Goal: Task Accomplishment & Management: Use online tool/utility

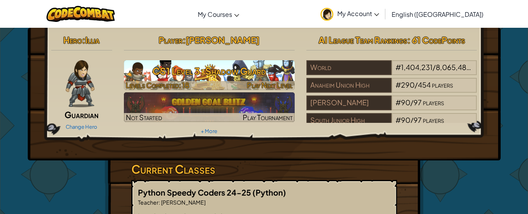
click at [185, 66] on h3 "CS1 Level 3: Shadow Guard" at bounding box center [209, 71] width 171 height 18
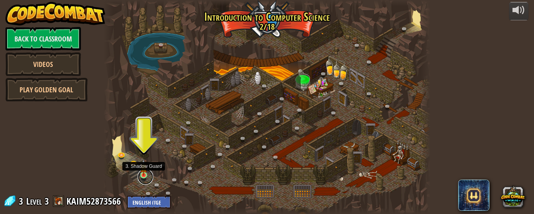
click at [139, 174] on link at bounding box center [146, 177] width 16 height 16
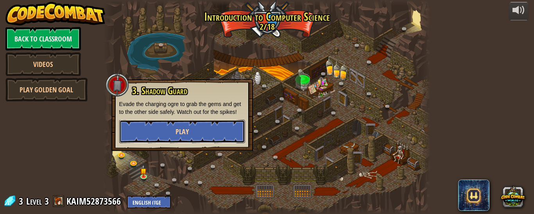
click at [181, 135] on span "Play" at bounding box center [182, 132] width 13 height 10
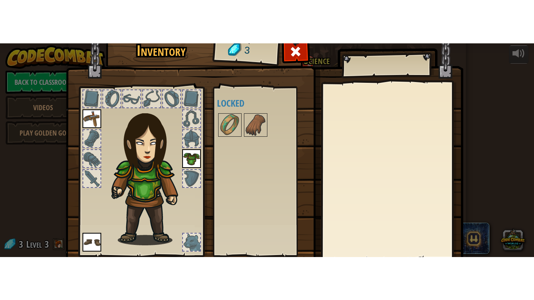
scroll to position [56, 0]
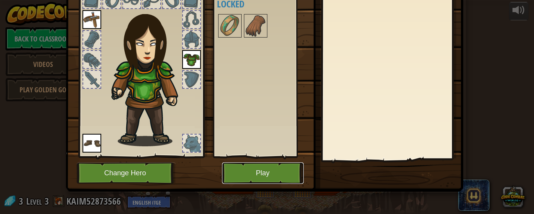
click at [253, 167] on button "Play" at bounding box center [263, 173] width 82 height 22
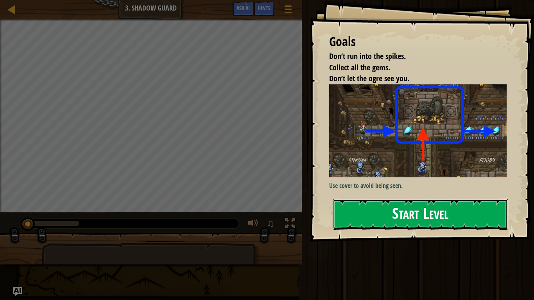
click at [402, 210] on button "Start Level" at bounding box center [421, 214] width 176 height 31
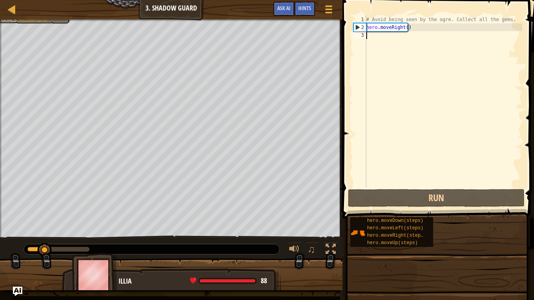
type textarea "d"
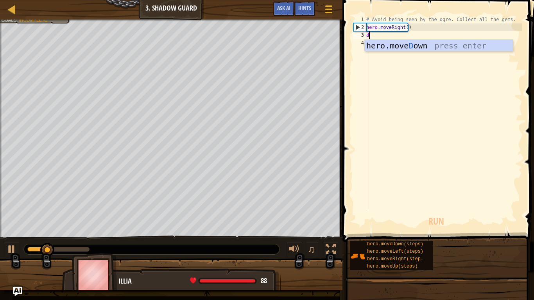
scroll to position [4, 0]
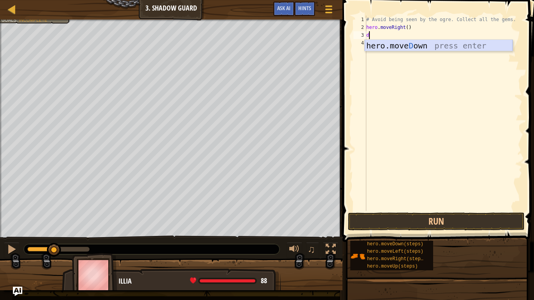
click at [384, 47] on div "hero.[PERSON_NAME] own press enter" at bounding box center [439, 57] width 148 height 35
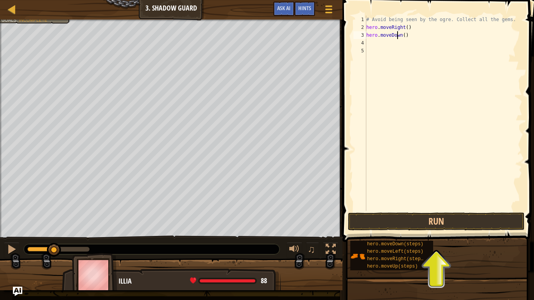
click at [398, 37] on div "# Avoid being seen by the ogre. Collect all the gems. hero . moveRight ( ) hero…" at bounding box center [444, 121] width 158 height 211
click at [401, 34] on div "# Avoid being seen by the ogre. Collect all the gems. hero . moveRight ( ) hero…" at bounding box center [444, 121] width 158 height 211
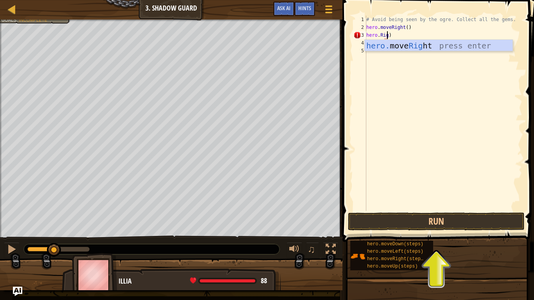
scroll to position [4, 2]
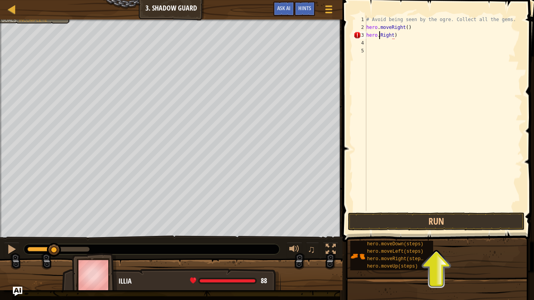
click at [381, 34] on div "# Avoid being seen by the ogre. Collect all the gems. hero . moveRight ( ) hero…" at bounding box center [444, 121] width 158 height 211
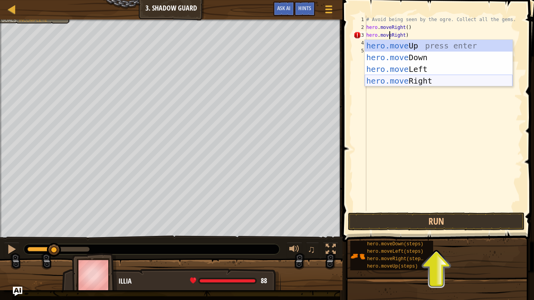
click at [433, 79] on div "hero.move Up press enter hero.move Down press enter hero.move Left press enter …" at bounding box center [439, 75] width 148 height 70
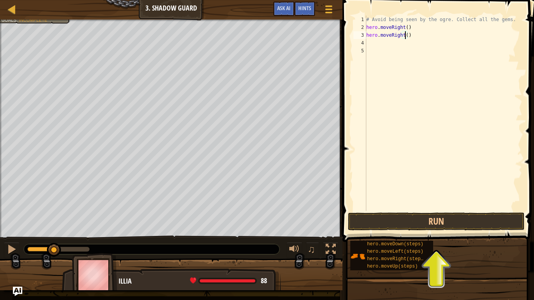
click at [404, 29] on div "# Avoid being seen by the ogre. Collect all the gems. hero . moveRight ( ) hero…" at bounding box center [444, 121] width 158 height 211
drag, startPoint x: 433, startPoint y: 36, endPoint x: 343, endPoint y: 34, distance: 90.0
click at [343, 34] on div "hero.moveRight(3) 1 2 3 4 5 # Avoid being seen by the ogre. Collect all the gem…" at bounding box center [437, 136] width 194 height 265
type textarea "hero.moveRight()"
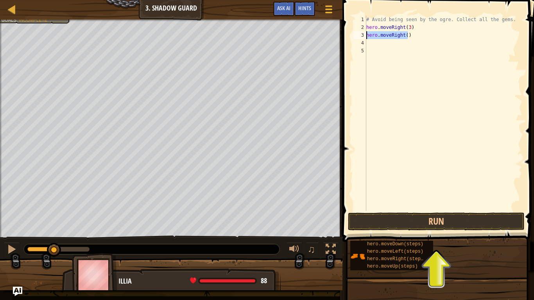
scroll to position [4, 0]
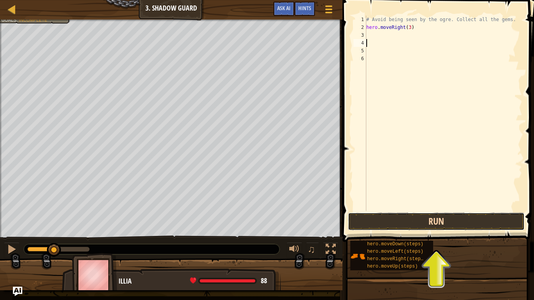
click at [422, 214] on button "Run" at bounding box center [436, 222] width 177 height 18
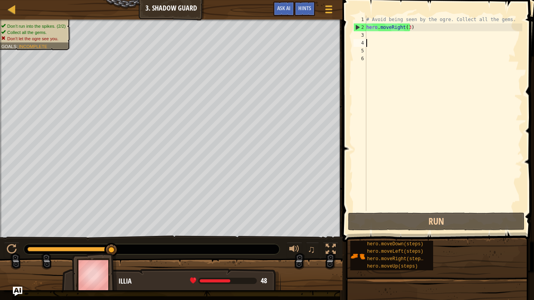
click at [407, 27] on div "# Avoid being seen by the ogre. Collect all the gems. hero . moveRight ( 3 )" at bounding box center [444, 121] width 158 height 211
type textarea "hero.moveRight()"
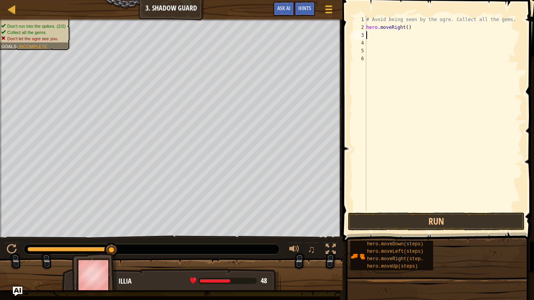
click at [371, 36] on div "# Avoid being seen by the ogre. Collect all the gems. hero . moveRight ( )" at bounding box center [444, 121] width 158 height 211
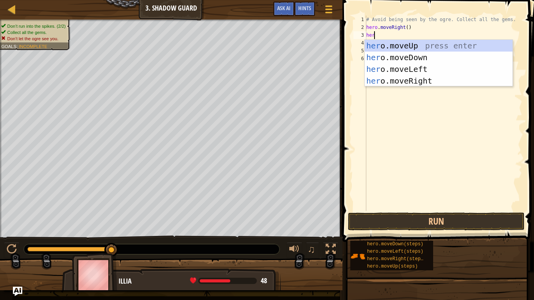
scroll to position [4, 0]
type textarea "hero"
click at [375, 44] on div "hero .moveUp press enter hero .moveDown press enter hero .moveLeft press enter …" at bounding box center [439, 75] width 148 height 70
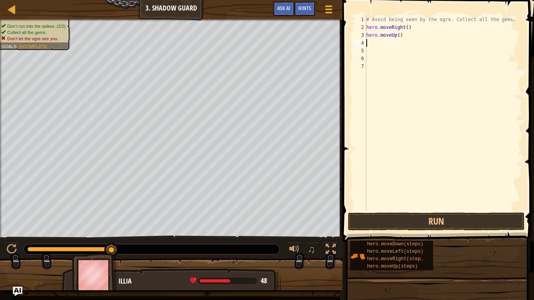
scroll to position [4, 0]
click at [375, 44] on div "# Avoid being seen by the ogre. Collect all the gems. hero . moveRight ( ) hero…" at bounding box center [444, 121] width 158 height 211
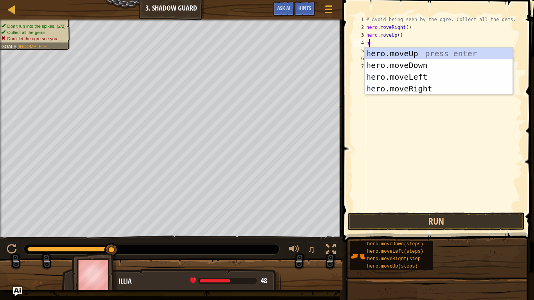
type textarea "her"
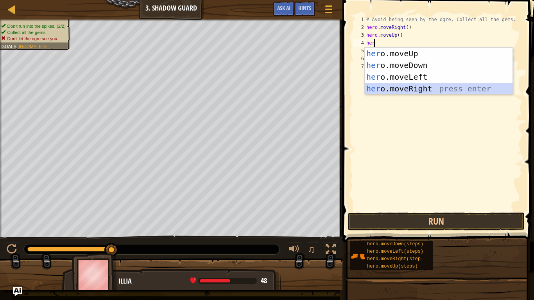
click at [401, 88] on div "her o.moveUp press enter her o.moveDown press enter her o.moveLeft press enter …" at bounding box center [439, 83] width 148 height 70
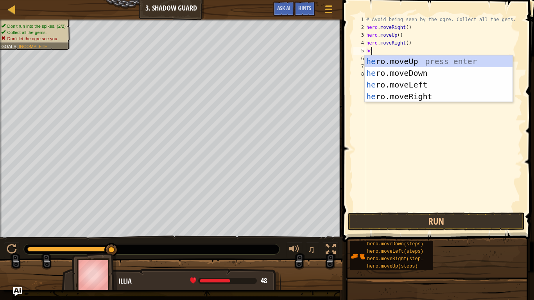
type textarea "her"
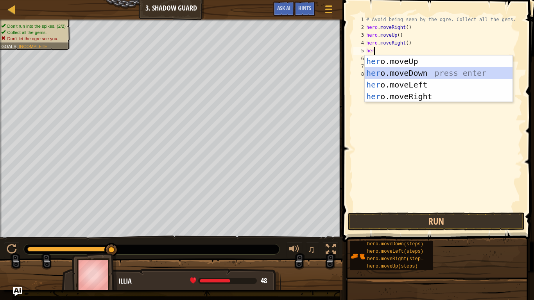
click at [410, 73] on div "her o.moveUp press enter her o.moveDown press enter her o.moveLeft press enter …" at bounding box center [439, 91] width 148 height 70
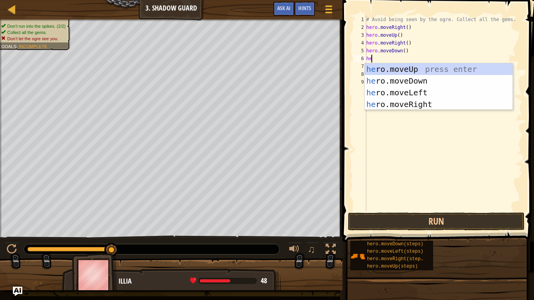
type textarea "her"
click at [424, 98] on div "her o.moveUp press enter her o.moveDown press enter her o.moveLeft press enter …" at bounding box center [439, 98] width 148 height 70
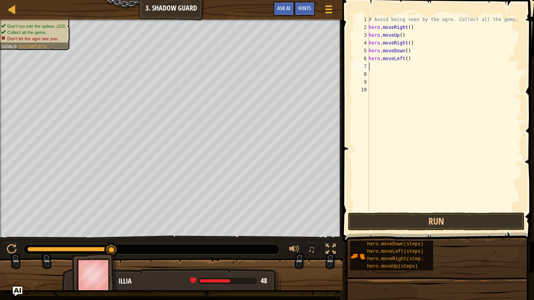
click at [402, 59] on div "# Avoid being seen by the ogre. Collect all the gems. hero . moveRight ( ) hero…" at bounding box center [444, 121] width 155 height 211
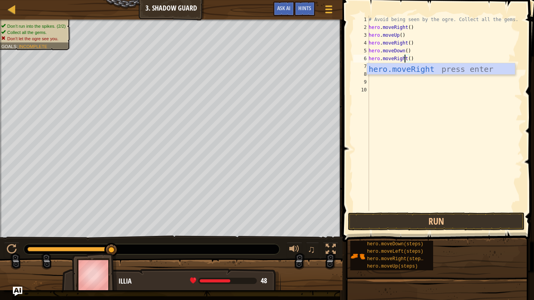
scroll to position [4, 3]
type textarea "hero.moveRight()"
click at [418, 214] on button "Run" at bounding box center [436, 222] width 177 height 18
